Goal: Find specific page/section: Find specific page/section

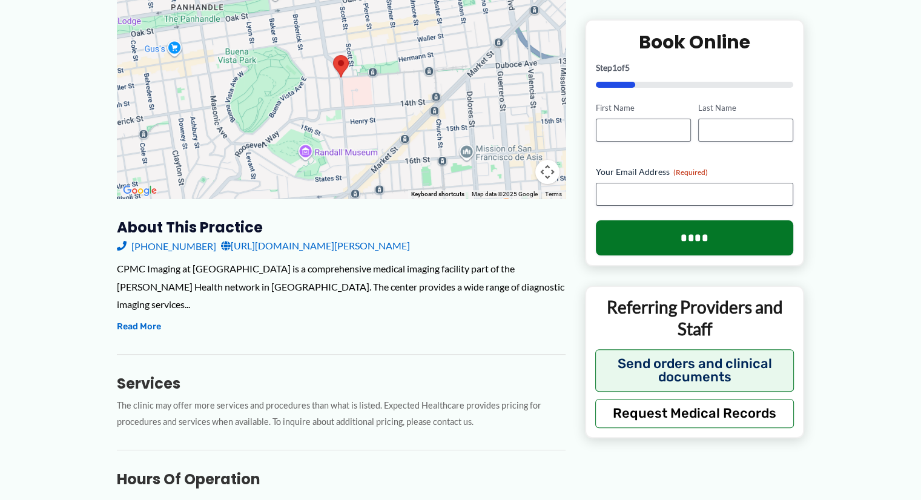
scroll to position [242, 0]
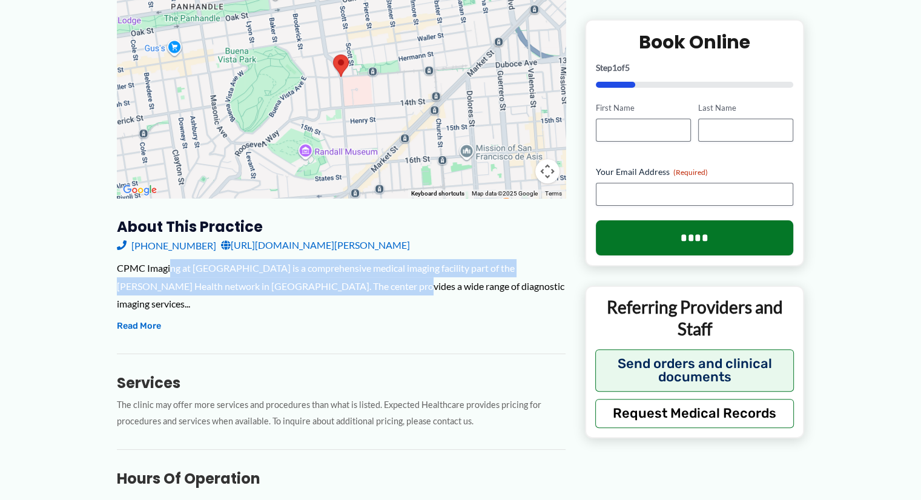
drag, startPoint x: 349, startPoint y: 267, endPoint x: 381, endPoint y: 263, distance: 32.4
click at [380, 263] on div "CPMC Imaging at [GEOGRAPHIC_DATA] is a comprehensive medical imaging facility p…" at bounding box center [341, 286] width 448 height 54
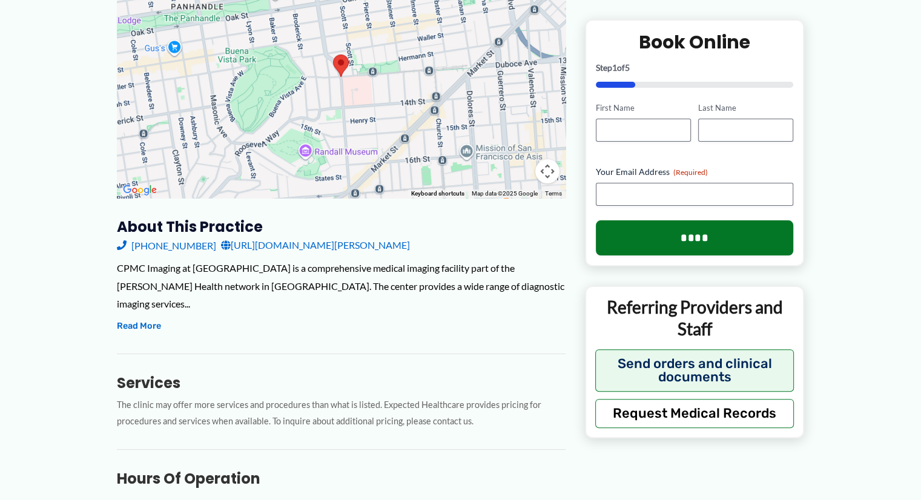
drag, startPoint x: 432, startPoint y: 275, endPoint x: 325, endPoint y: 271, distance: 106.6
click at [430, 275] on div "CPMC Imaging at [GEOGRAPHIC_DATA] is a comprehensive medical imaging facility p…" at bounding box center [341, 296] width 448 height 75
drag, startPoint x: 325, startPoint y: 271, endPoint x: 453, endPoint y: 271, distance: 128.3
click at [455, 272] on div "CPMC Imaging at [GEOGRAPHIC_DATA] is a comprehensive medical imaging facility p…" at bounding box center [341, 286] width 448 height 54
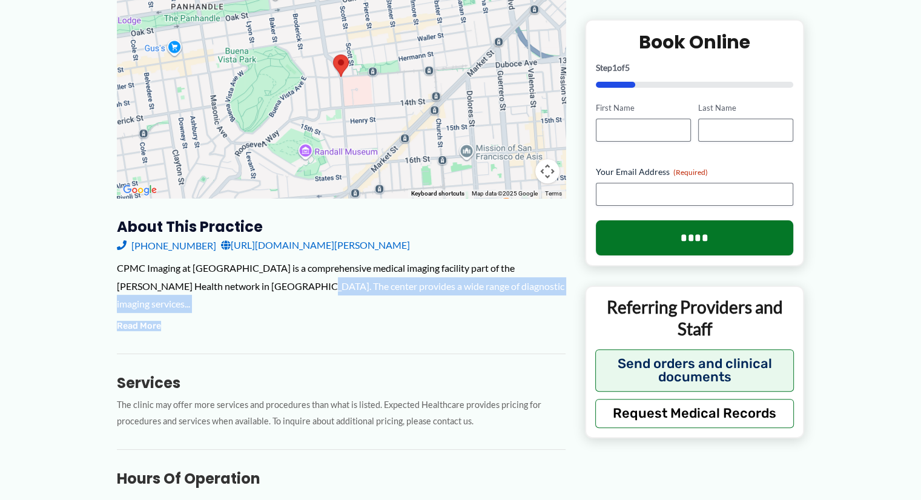
click at [443, 271] on div "CPMC Imaging at [GEOGRAPHIC_DATA] is a comprehensive medical imaging facility p…" at bounding box center [341, 286] width 448 height 54
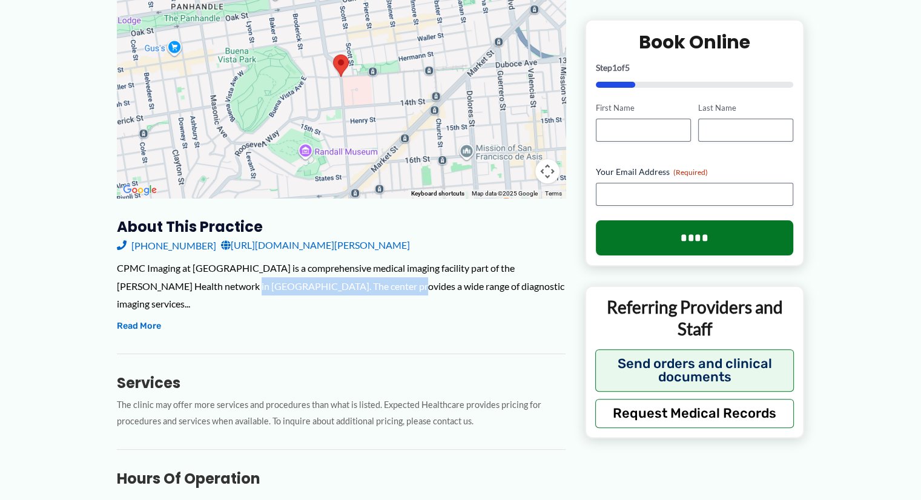
drag, startPoint x: 265, startPoint y: 260, endPoint x: 303, endPoint y: 251, distance: 39.1
click at [343, 259] on div "CPMC Imaging at [GEOGRAPHIC_DATA] is a comprehensive medical imaging facility p…" at bounding box center [341, 286] width 448 height 54
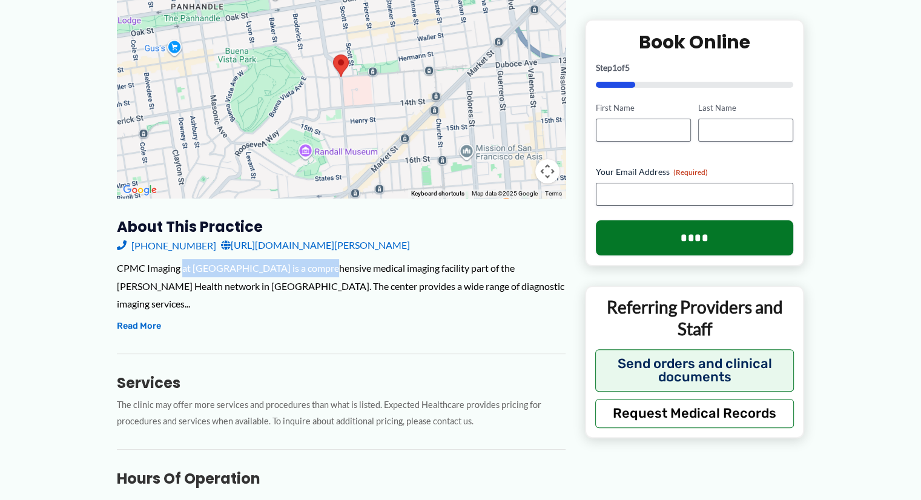
drag, startPoint x: 270, startPoint y: 246, endPoint x: 321, endPoint y: 246, distance: 51.4
click at [321, 259] on div "CPMC Imaging at [GEOGRAPHIC_DATA] is a comprehensive medical imaging facility p…" at bounding box center [341, 286] width 448 height 54
drag, startPoint x: 361, startPoint y: 248, endPoint x: 269, endPoint y: 250, distance: 92.0
click at [361, 259] on div "CPMC Imaging at [GEOGRAPHIC_DATA] is a comprehensive medical imaging facility p…" at bounding box center [341, 286] width 448 height 54
drag, startPoint x: 269, startPoint y: 250, endPoint x: 410, endPoint y: 245, distance: 141.1
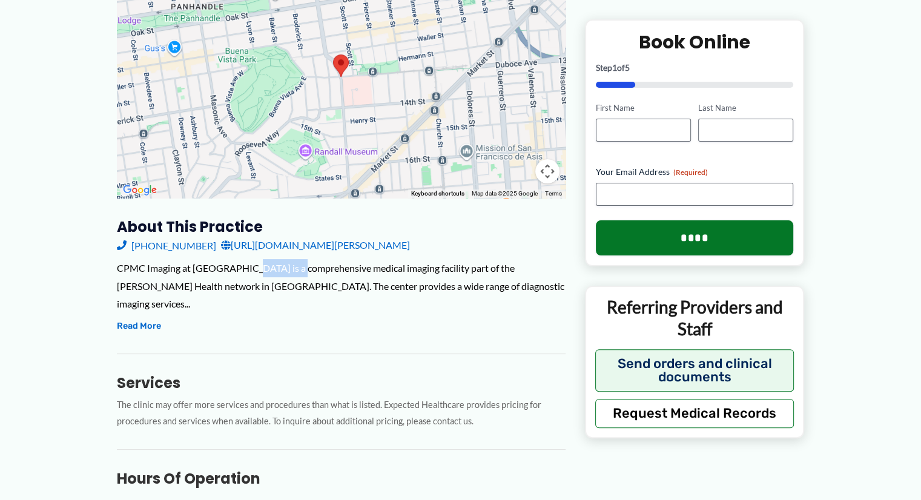
click at [415, 259] on div "CPMC Imaging at [GEOGRAPHIC_DATA] is a comprehensive medical imaging facility p…" at bounding box center [341, 286] width 448 height 54
